Goal: Information Seeking & Learning: Learn about a topic

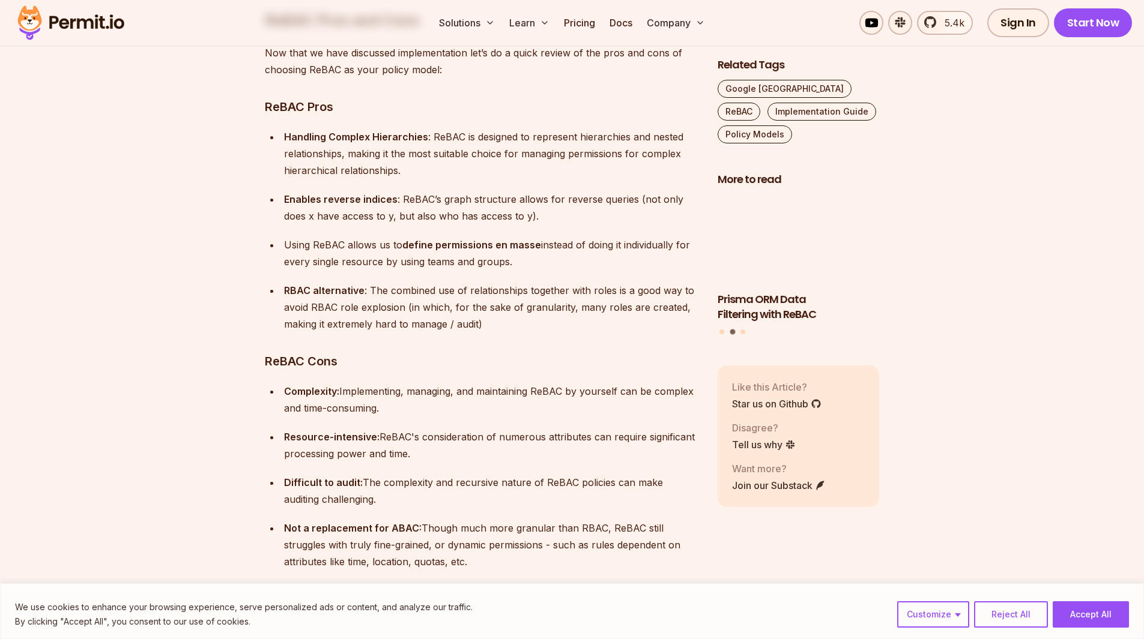
scroll to position [8524, 0]
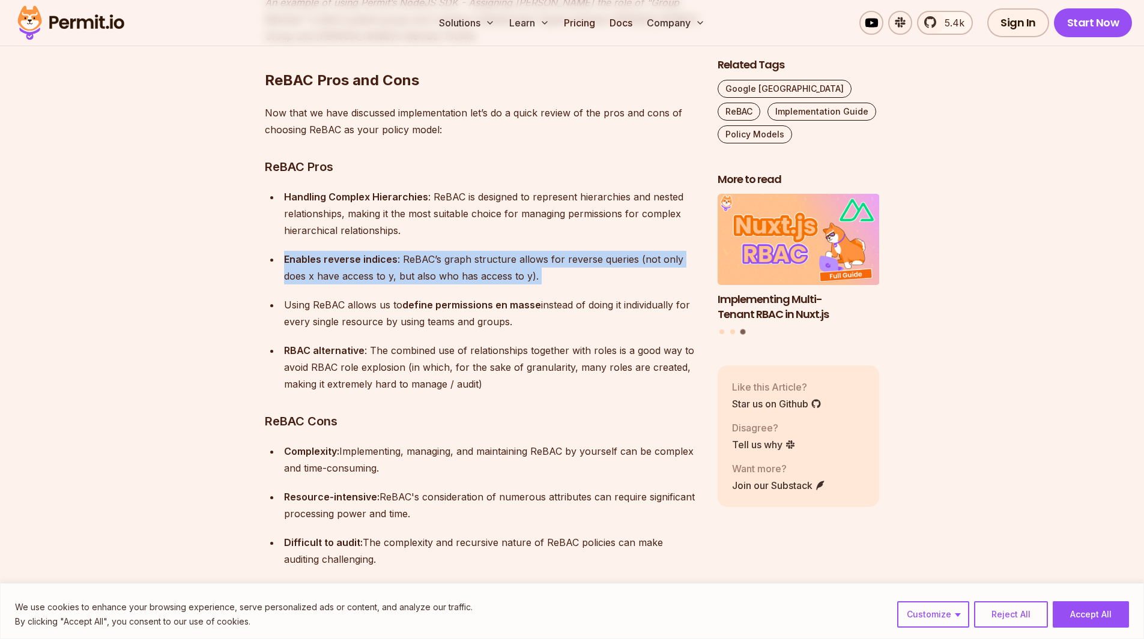
drag, startPoint x: 524, startPoint y: 217, endPoint x: 276, endPoint y: 188, distance: 250.2
click at [276, 188] on ul "Handling Complex Hierarchies : ReBAC is designed to represent hierarchies and n…" at bounding box center [481, 290] width 433 height 204
click at [570, 251] on p "Enables reverse indices : ReBAC’s graph structure allows for reverse queries (n…" at bounding box center [491, 268] width 414 height 34
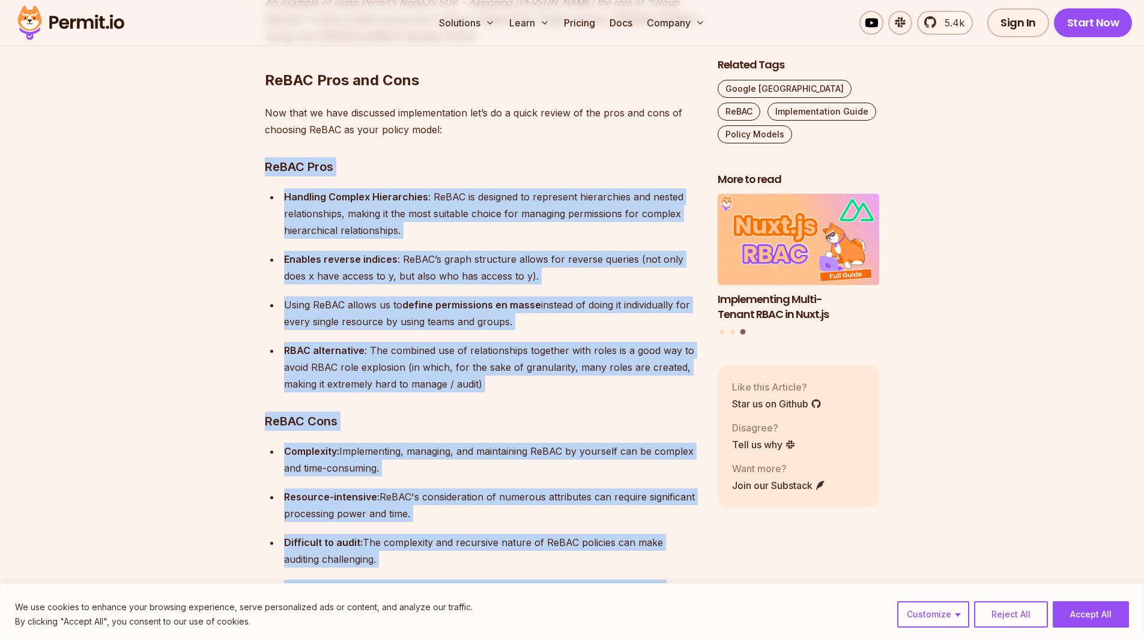
drag, startPoint x: 470, startPoint y: 556, endPoint x: 266, endPoint y: 108, distance: 492.1
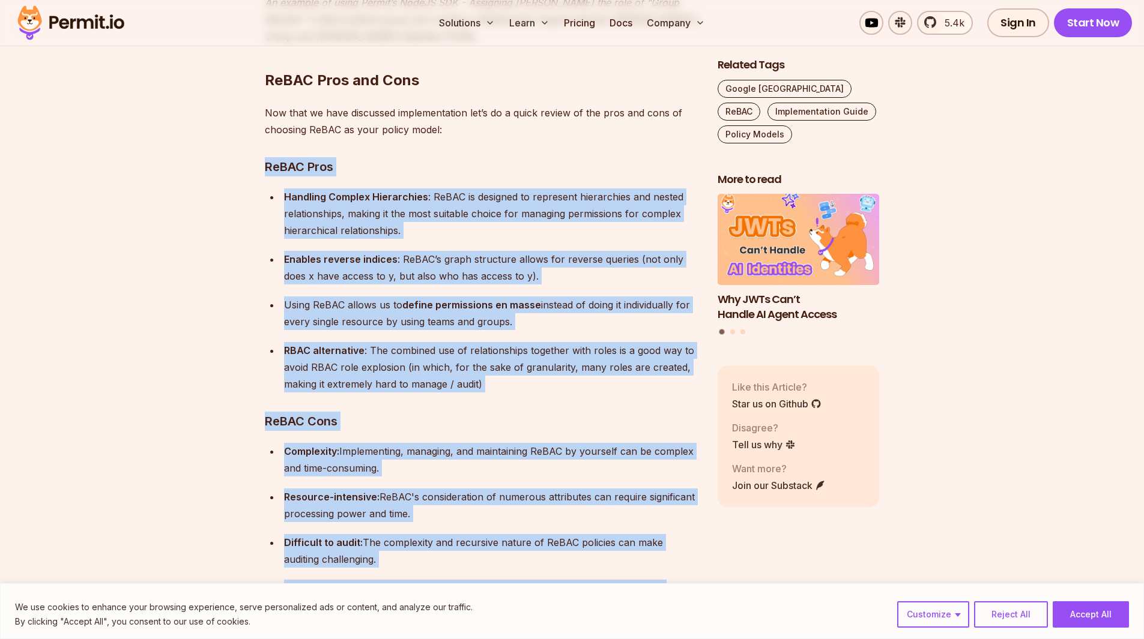
copy div "ReBAC Pros Handling Complex Hierarchies : ReBAC is designed to represent hierar…"
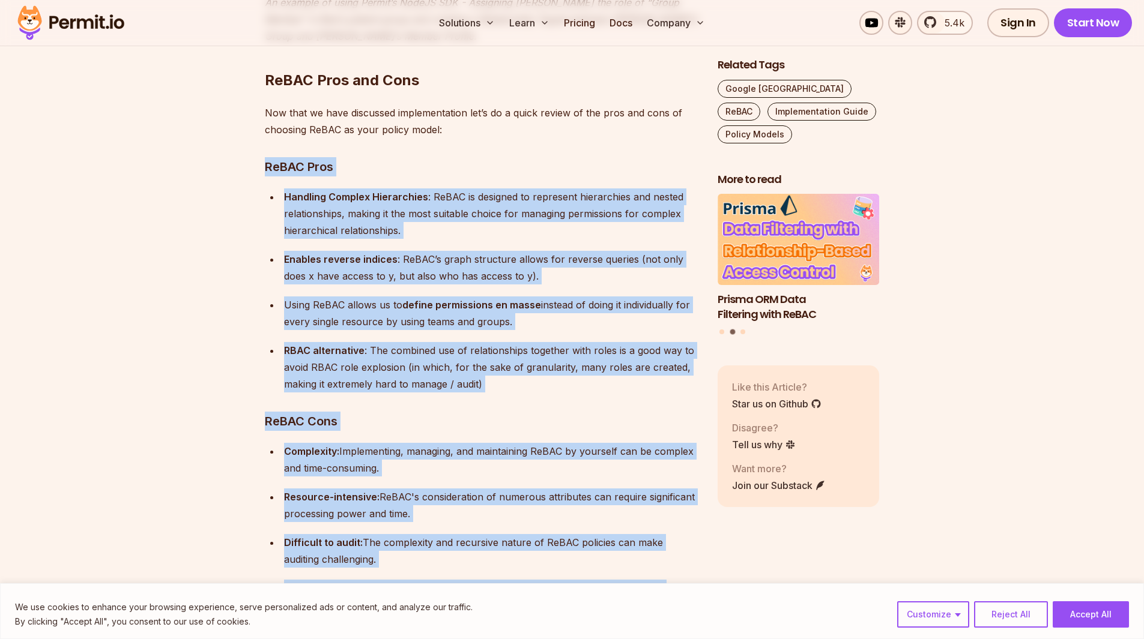
click at [501, 270] on ul "Handling Complex Hierarchies : ReBAC is designed to represent hierarchies and n…" at bounding box center [481, 290] width 433 height 204
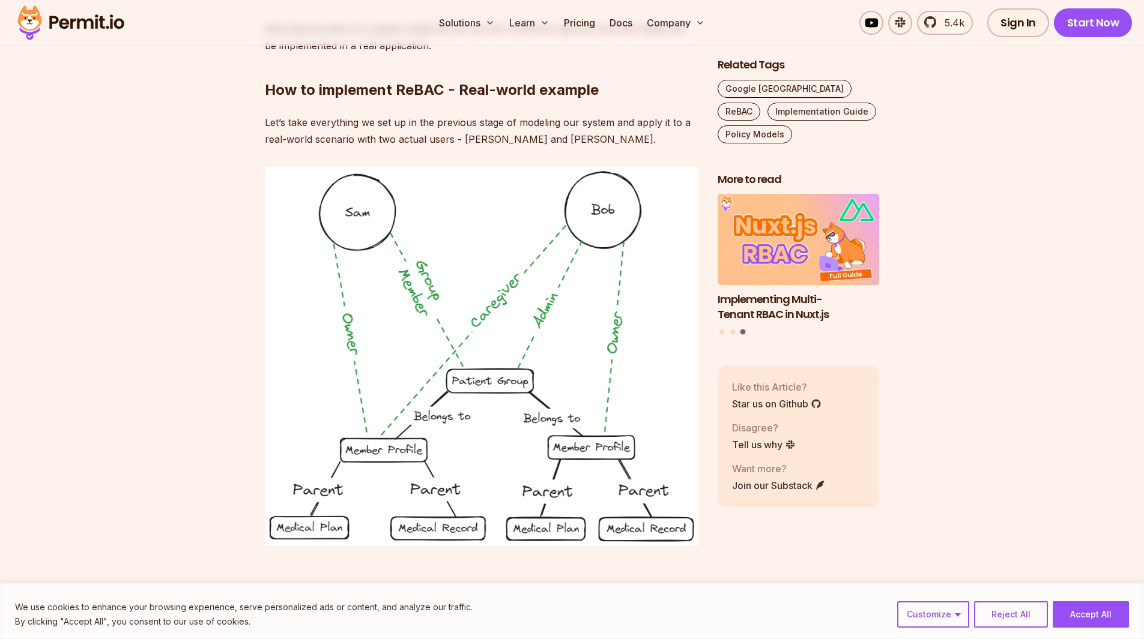
scroll to position [7263, 0]
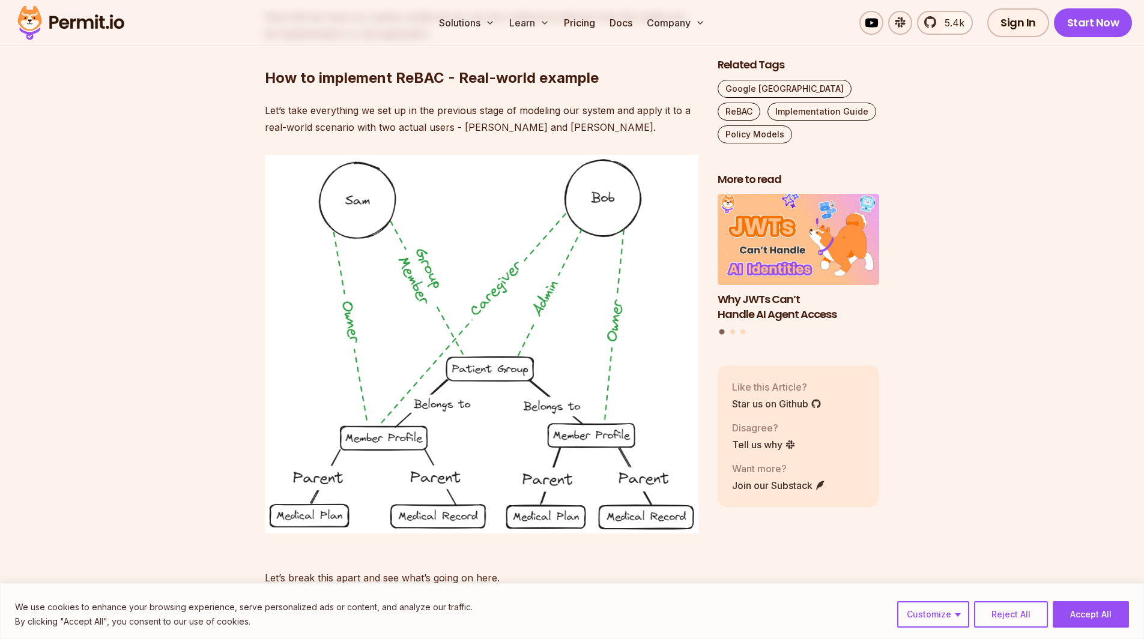
drag, startPoint x: 172, startPoint y: 318, endPoint x: 165, endPoint y: 333, distance: 15.8
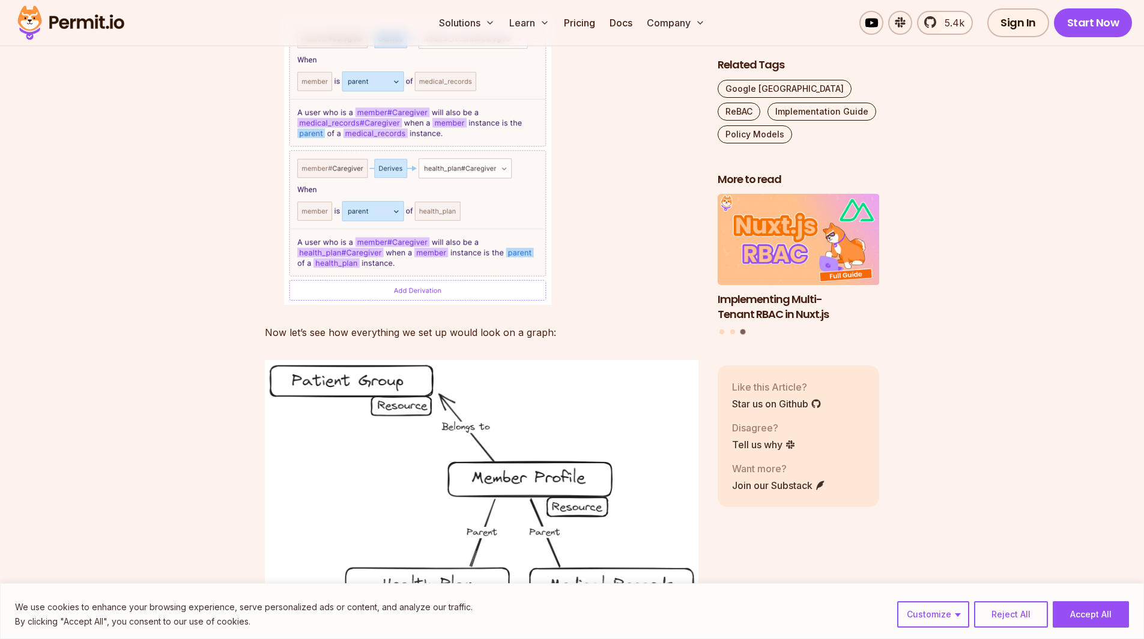
scroll to position [6603, 0]
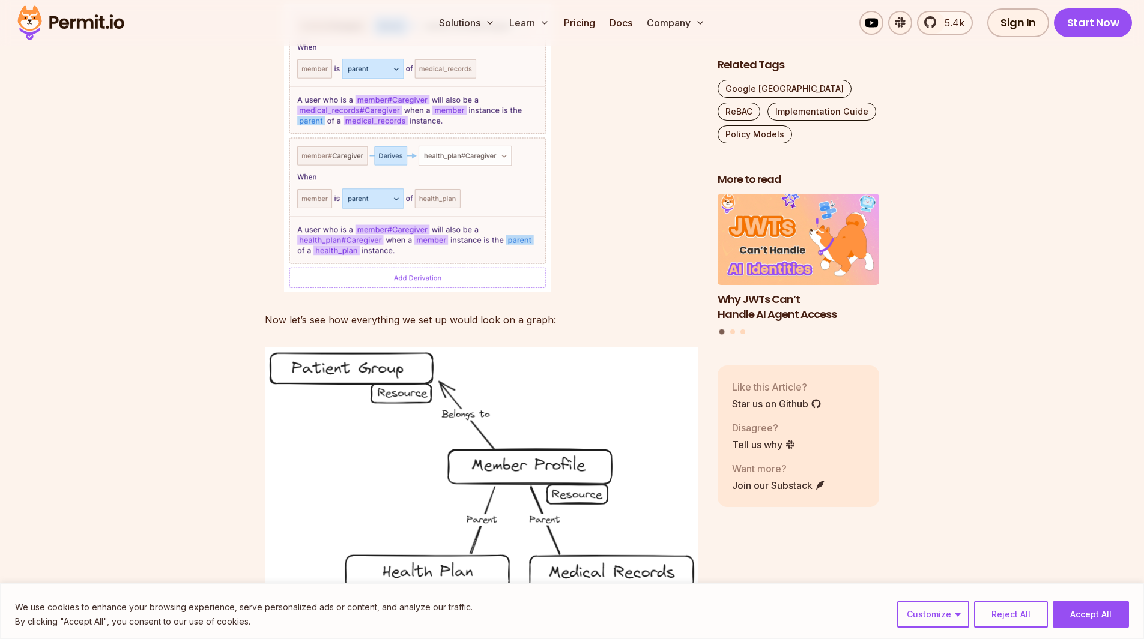
drag, startPoint x: 84, startPoint y: 19, endPoint x: 104, endPoint y: 21, distance: 20.5
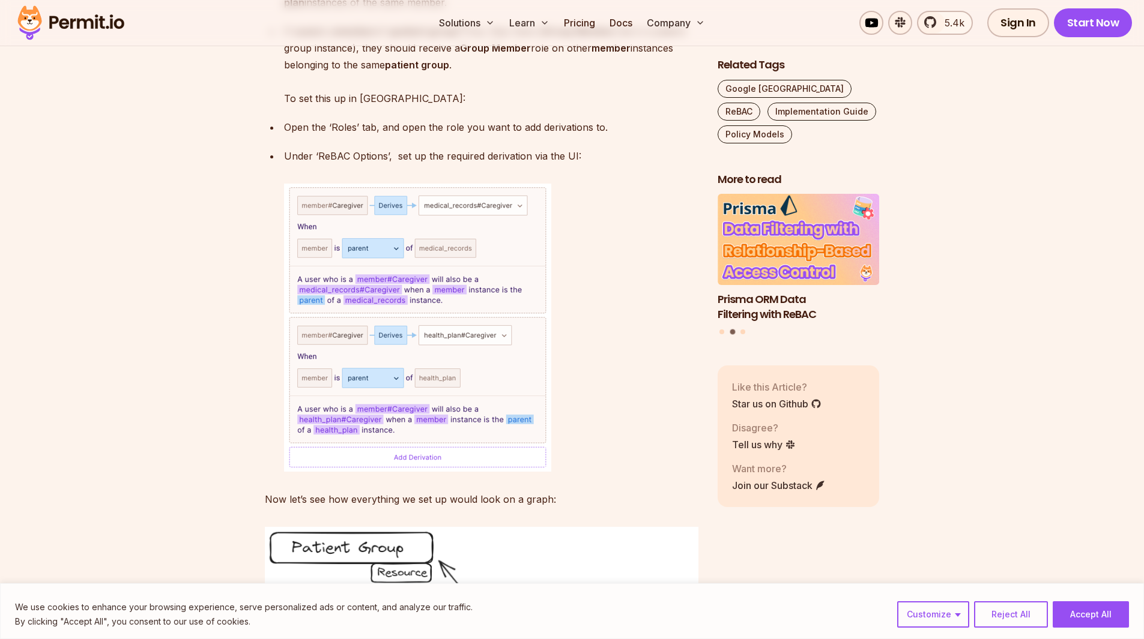
scroll to position [6423, 0]
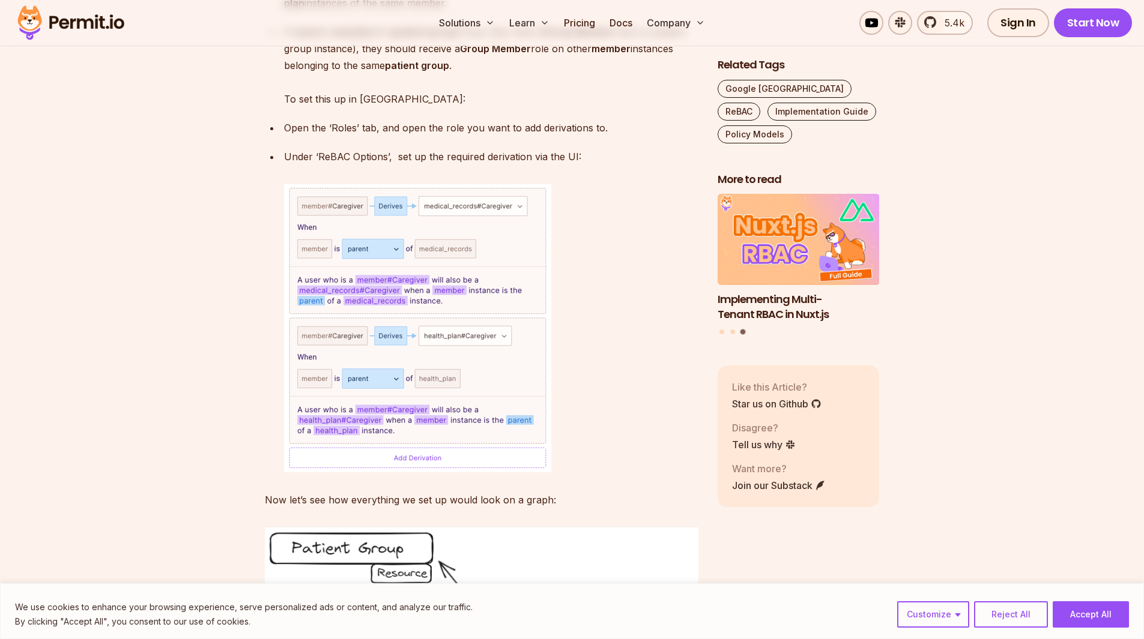
drag, startPoint x: 212, startPoint y: 408, endPoint x: 202, endPoint y: 405, distance: 10.6
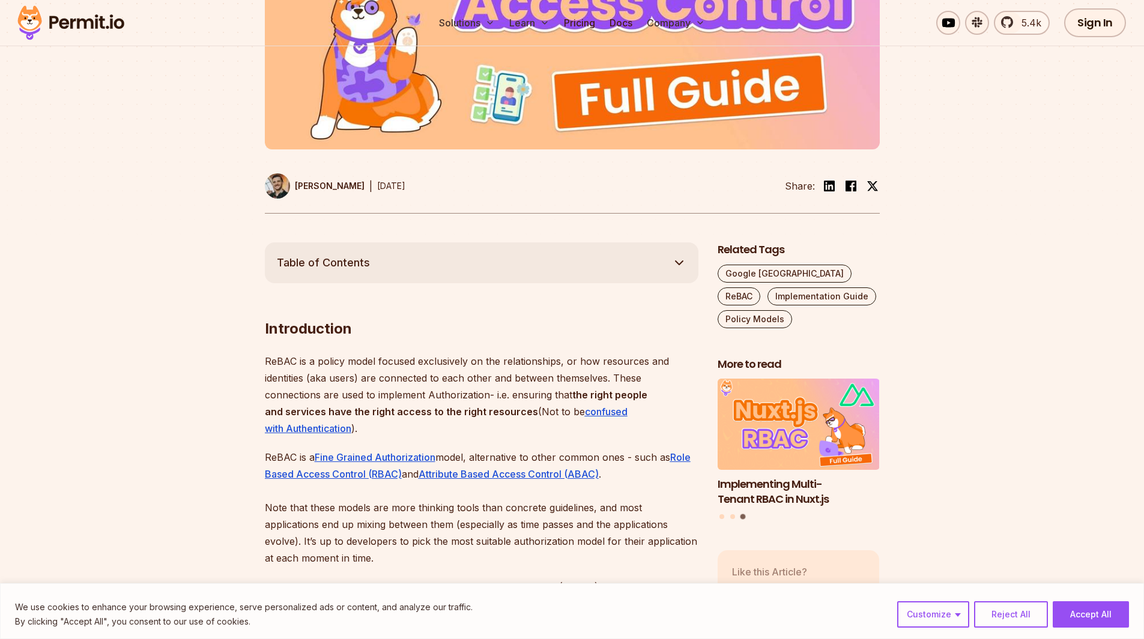
scroll to position [0, 0]
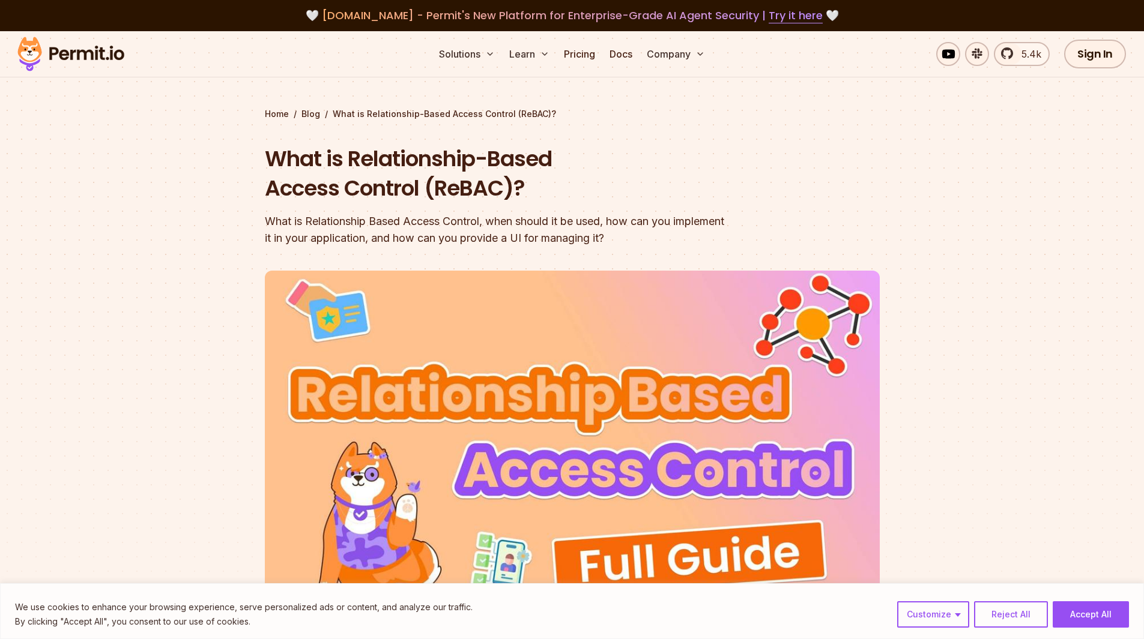
click at [225, 313] on div at bounding box center [572, 488] width 1144 height 441
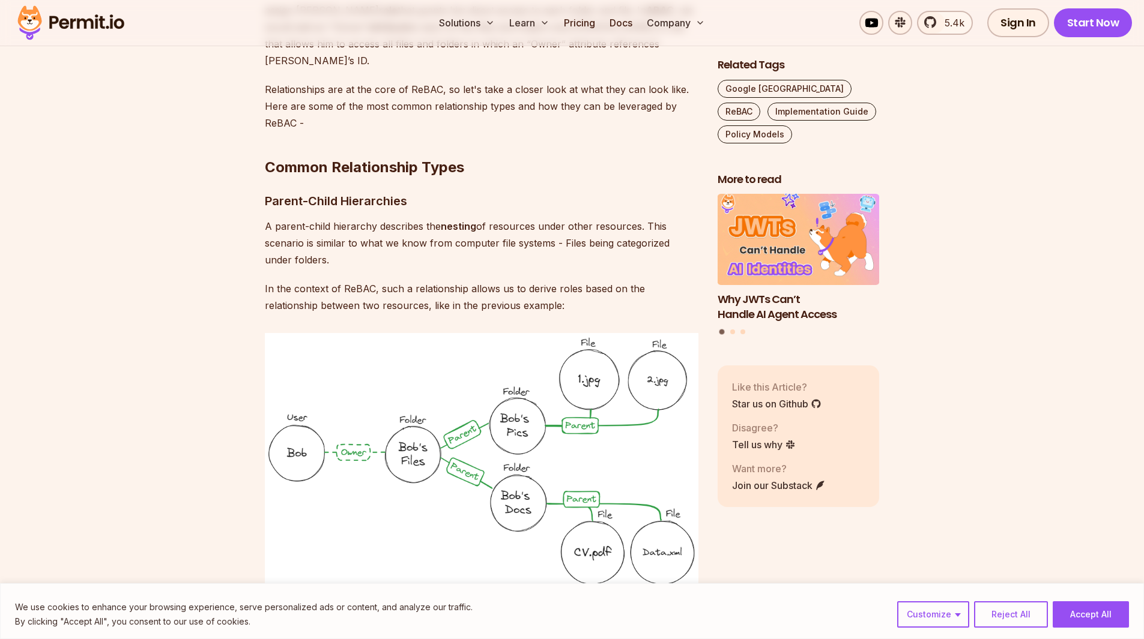
scroll to position [2581, 0]
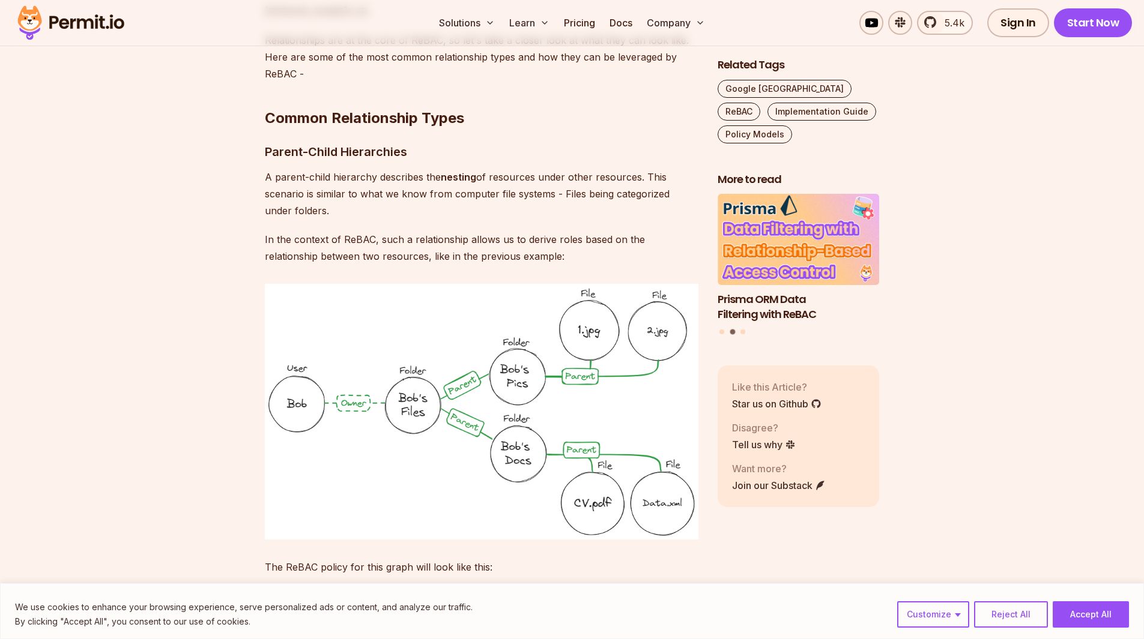
drag, startPoint x: 446, startPoint y: 330, endPoint x: 199, endPoint y: 333, distance: 246.7
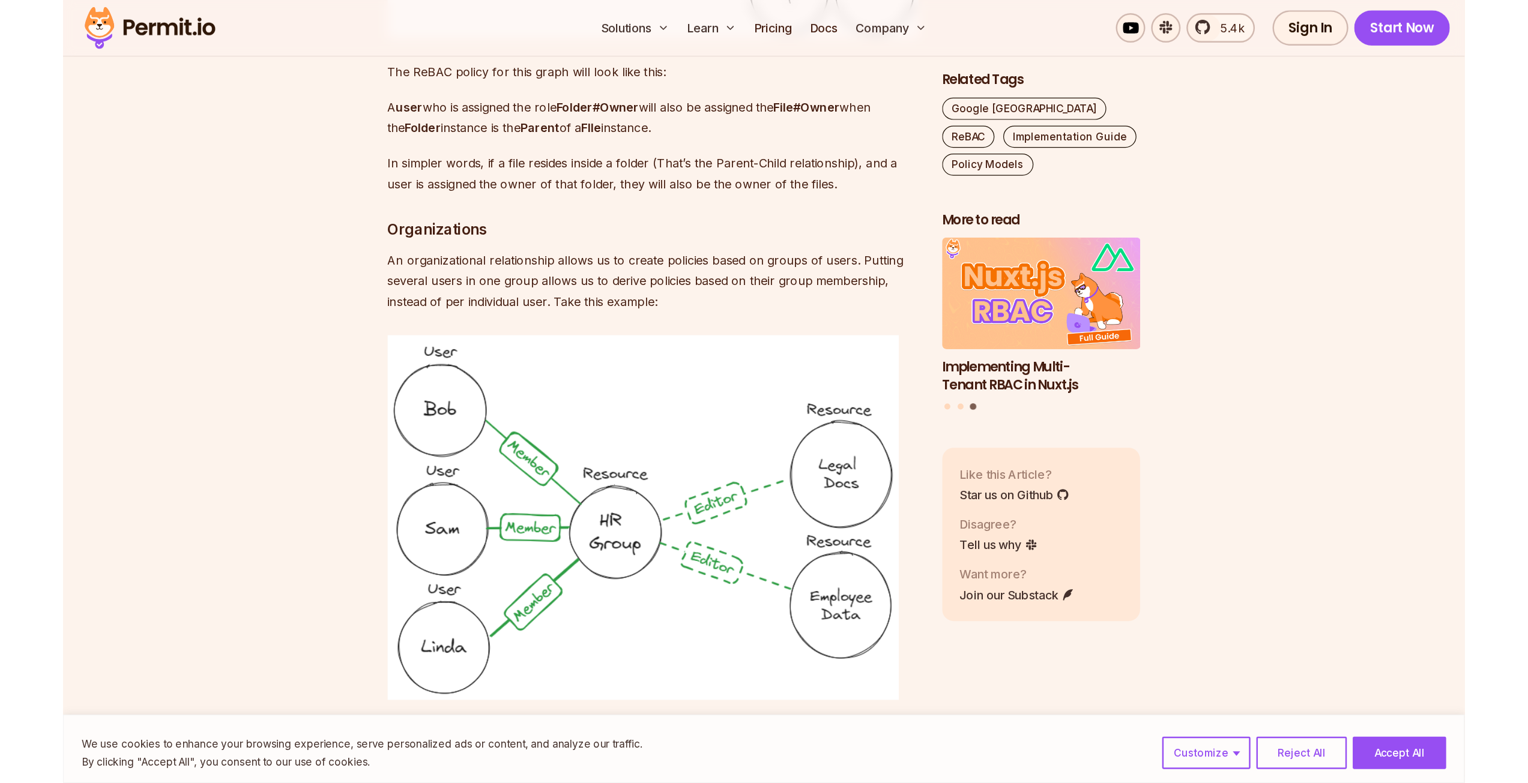
scroll to position [3061, 0]
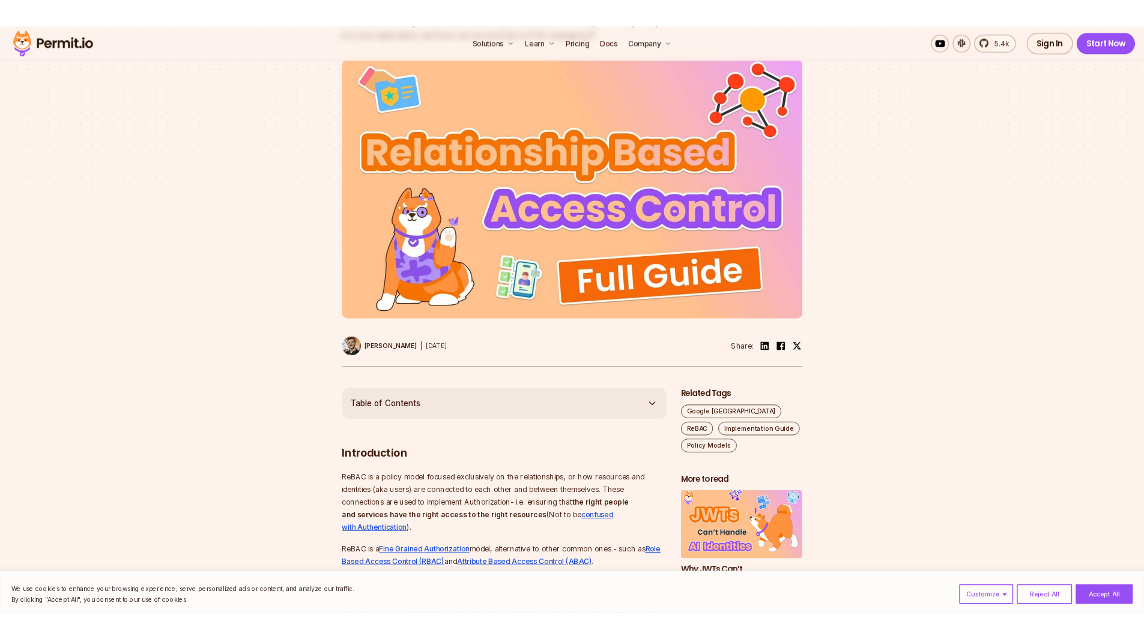
scroll to position [0, 0]
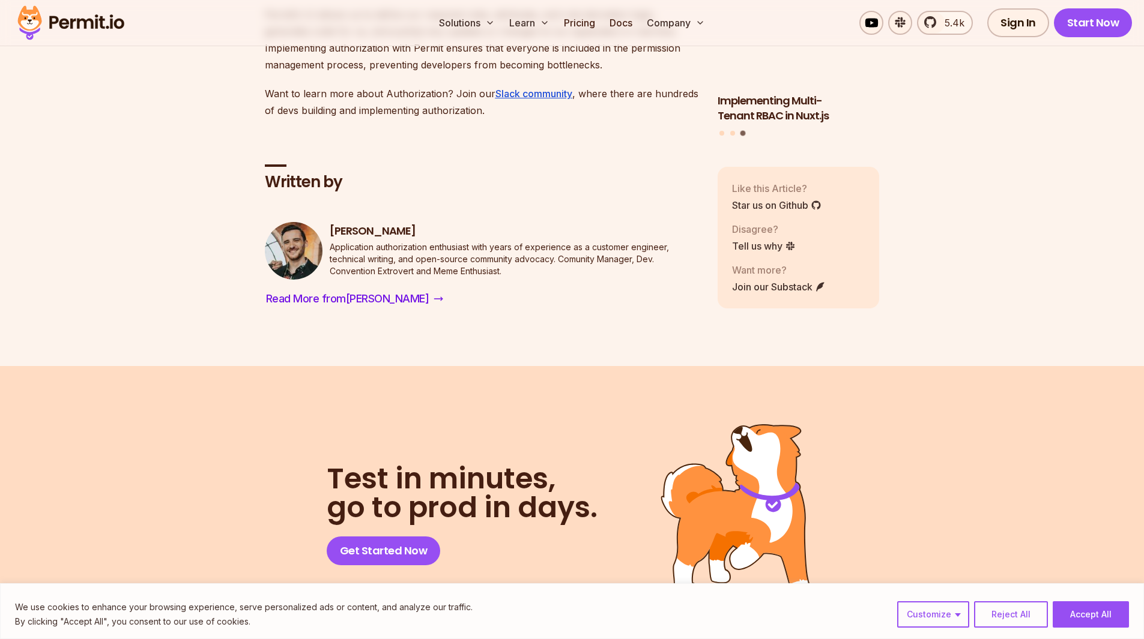
scroll to position [5162, 0]
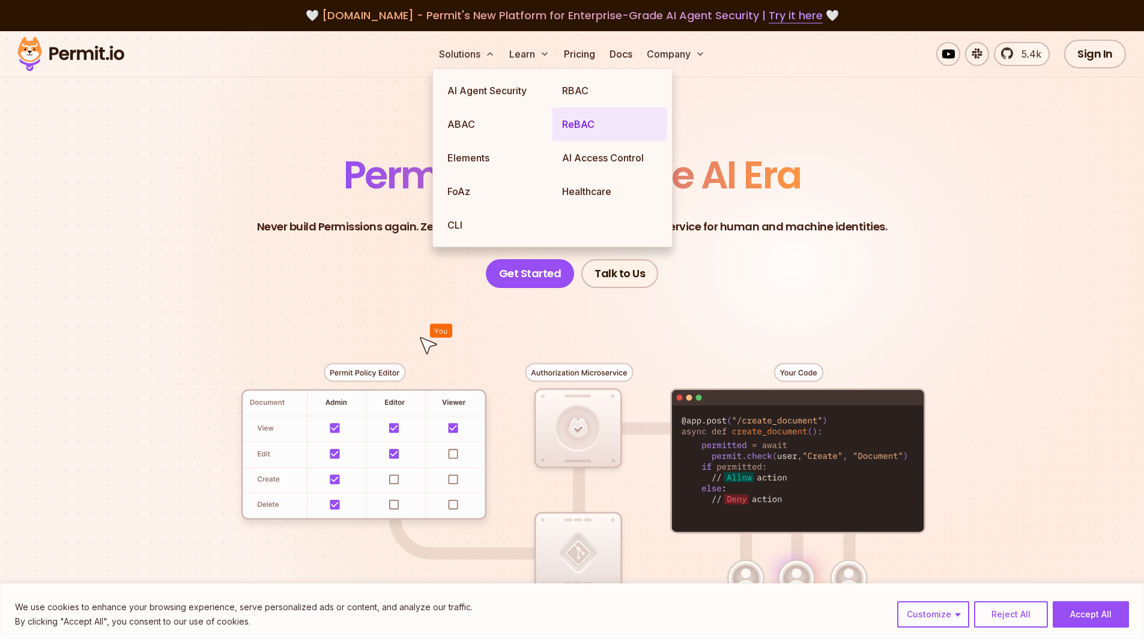
drag, startPoint x: 581, startPoint y: 124, endPoint x: 571, endPoint y: 125, distance: 9.7
click at [582, 124] on link "ReBAC" at bounding box center [609, 124] width 115 height 34
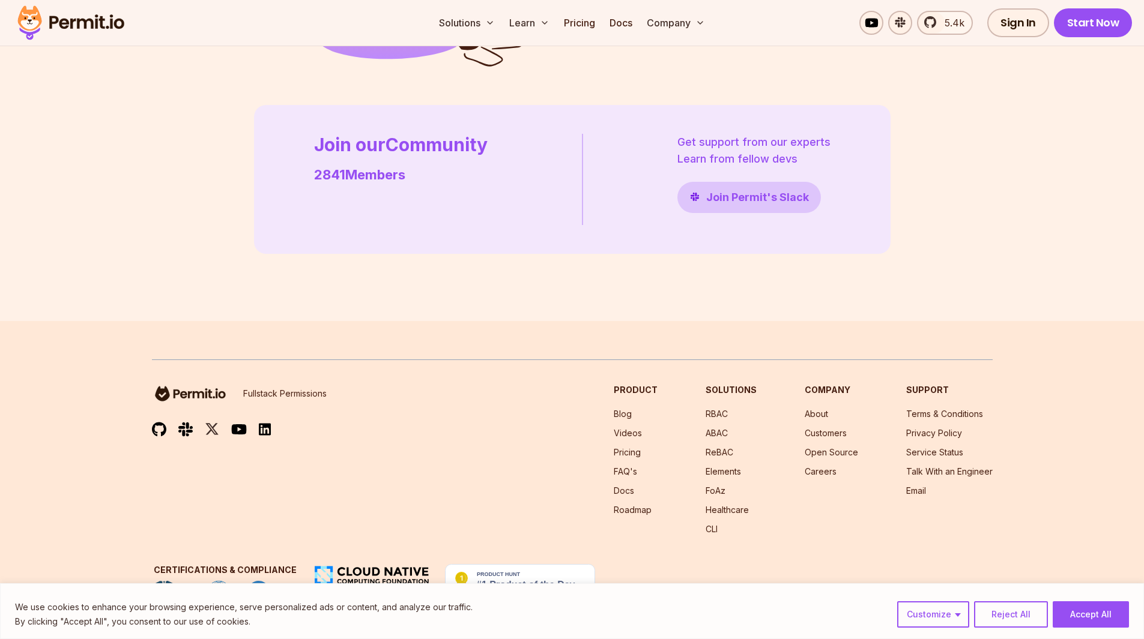
scroll to position [3390, 0]
click at [1101, 615] on button "Accept All" at bounding box center [1090, 614] width 76 height 26
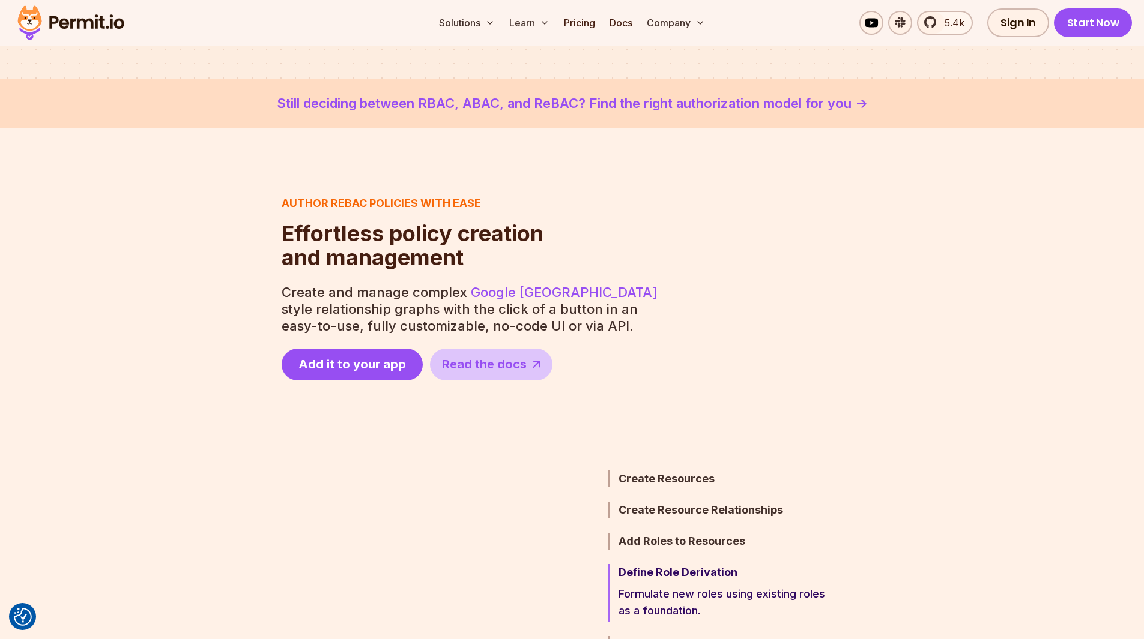
scroll to position [360, 0]
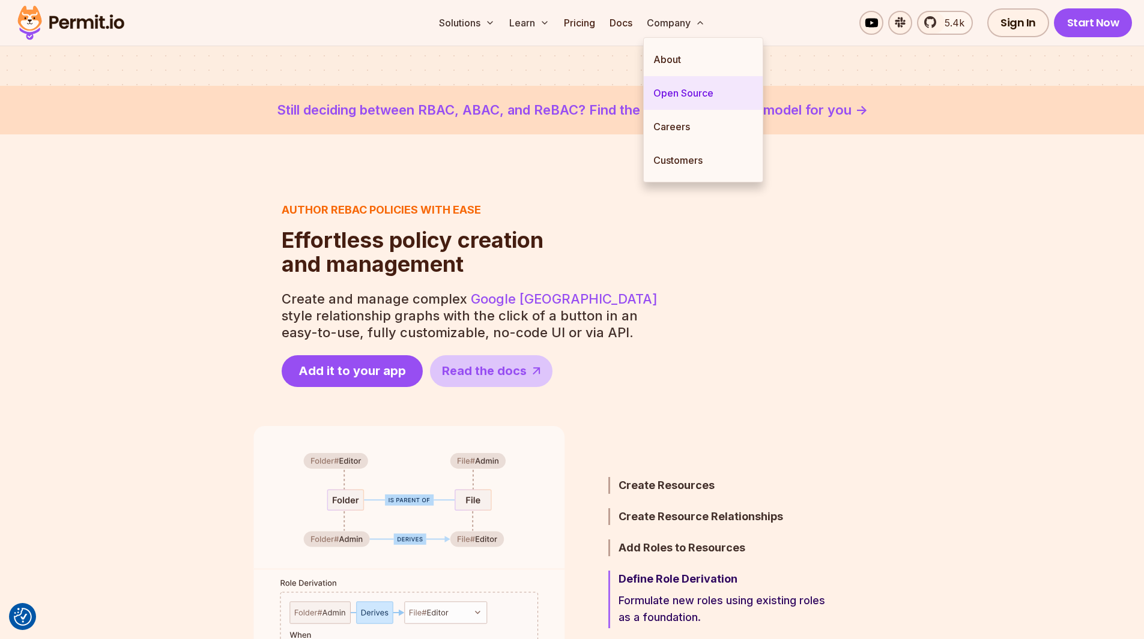
click at [688, 92] on link "Open Source" at bounding box center [702, 93] width 119 height 34
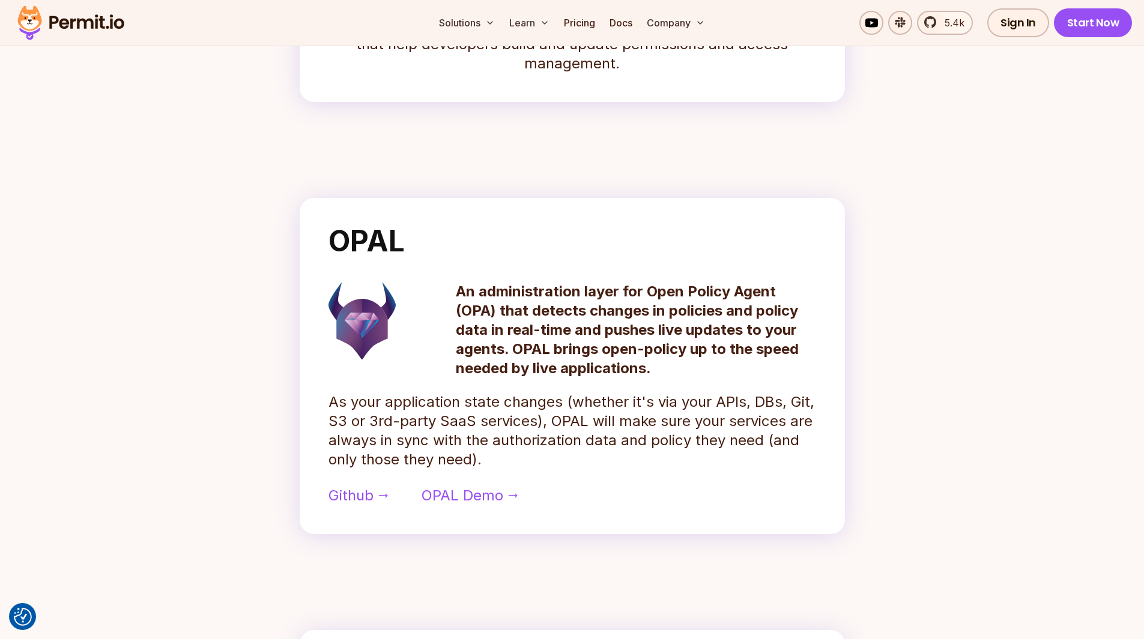
scroll to position [420, 0]
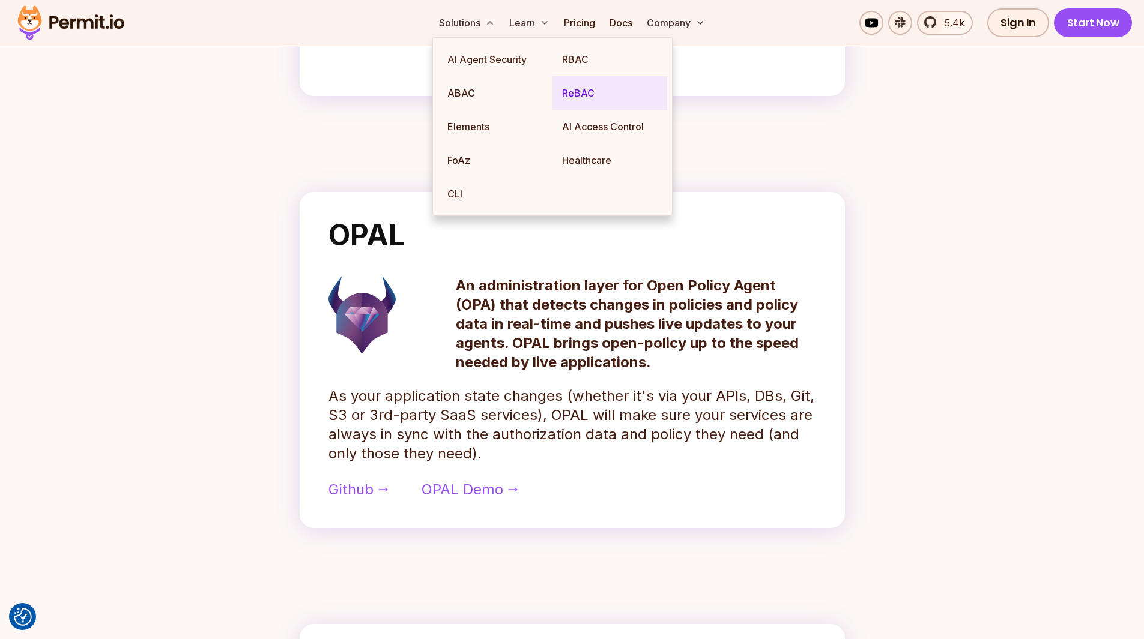
click at [581, 94] on link "ReBAC" at bounding box center [609, 93] width 115 height 34
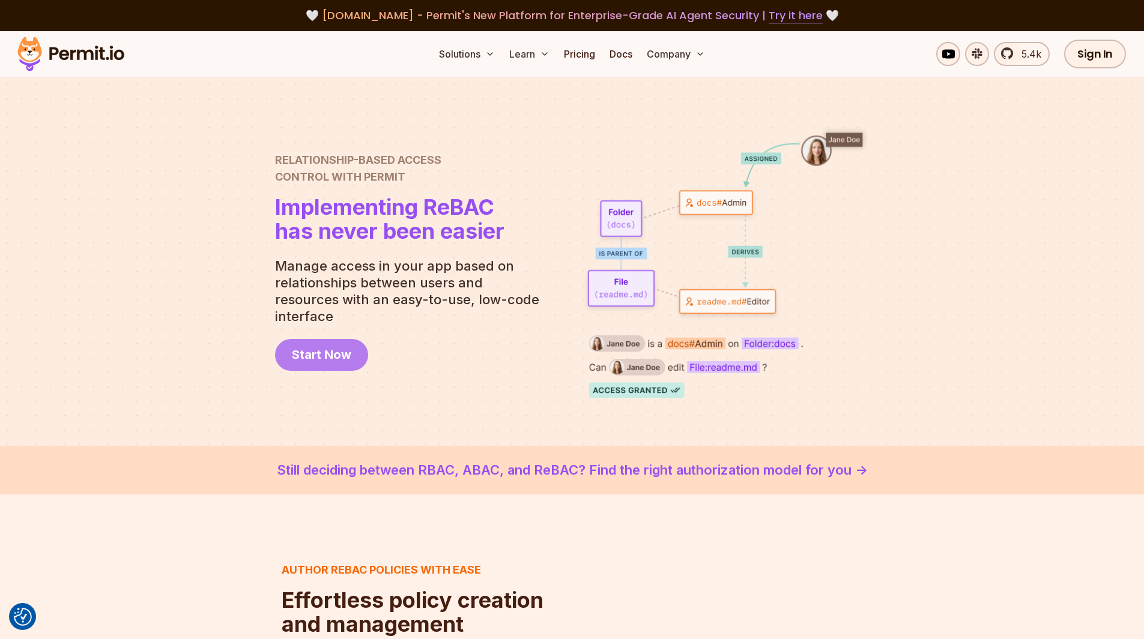
click at [296, 348] on span "Start Now" at bounding box center [321, 354] width 59 height 17
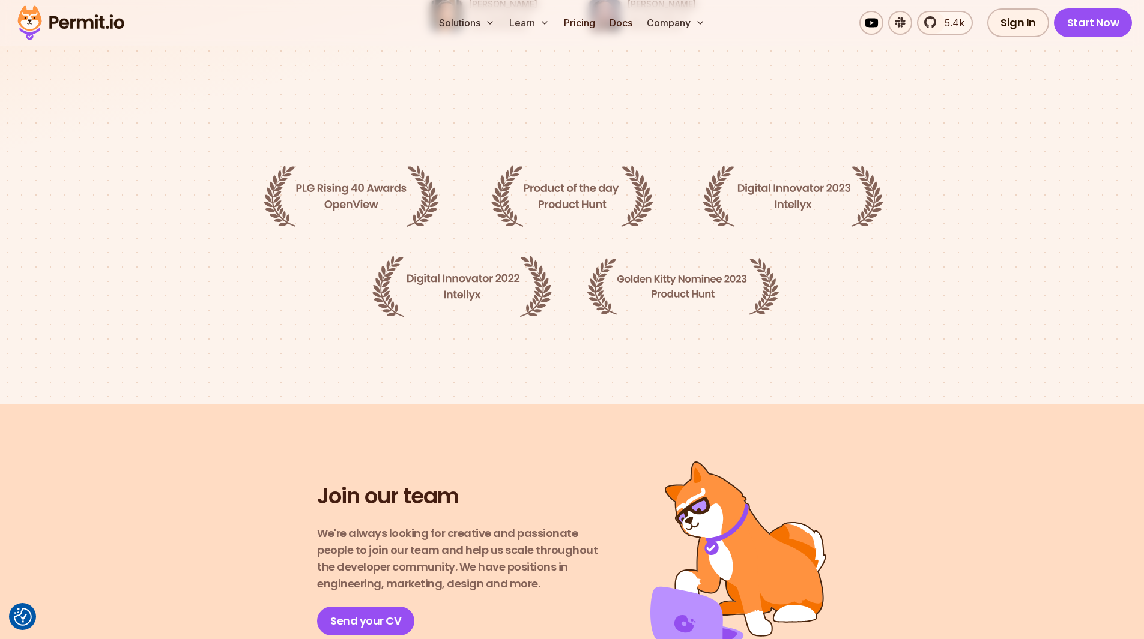
scroll to position [2051, 0]
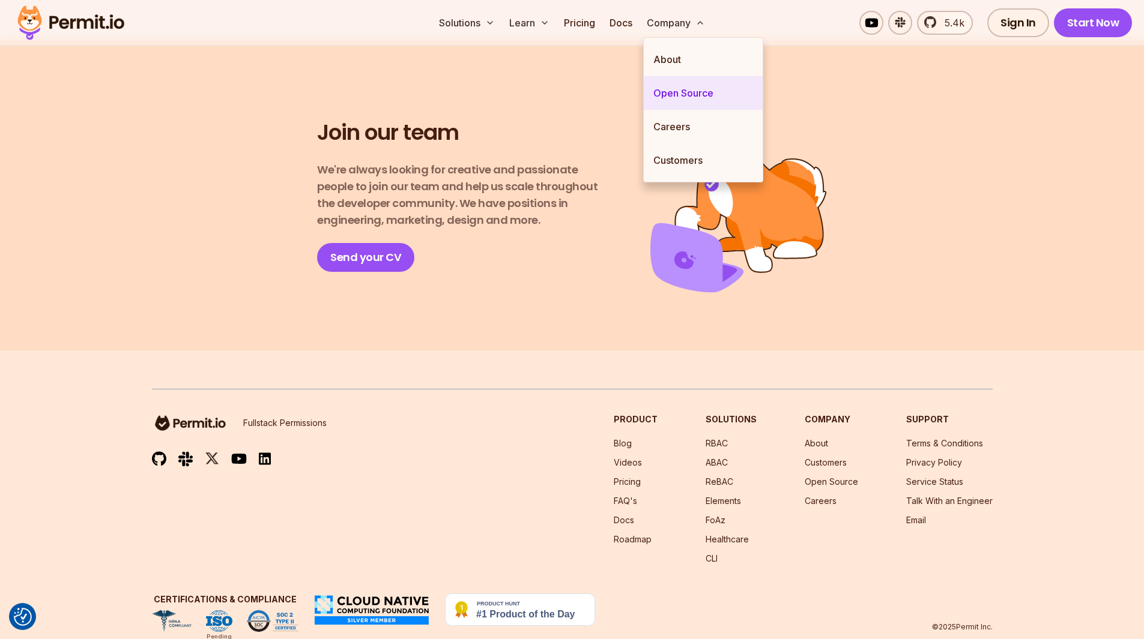
click at [698, 95] on link "Open Source" at bounding box center [702, 93] width 119 height 34
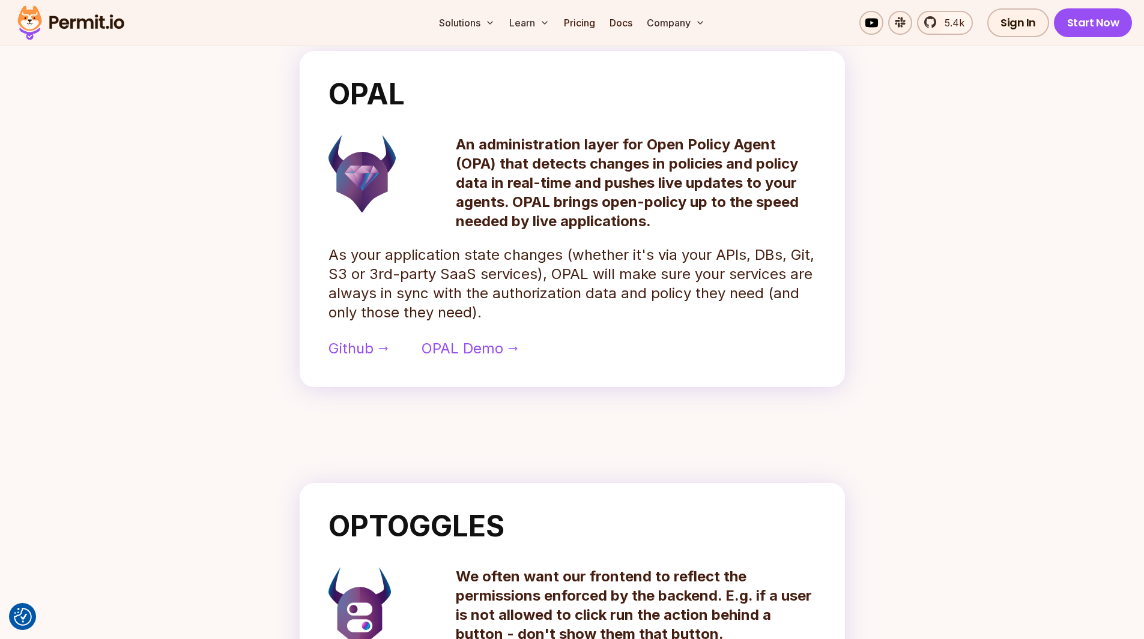
scroll to position [780, 0]
